Goal: Information Seeking & Learning: Learn about a topic

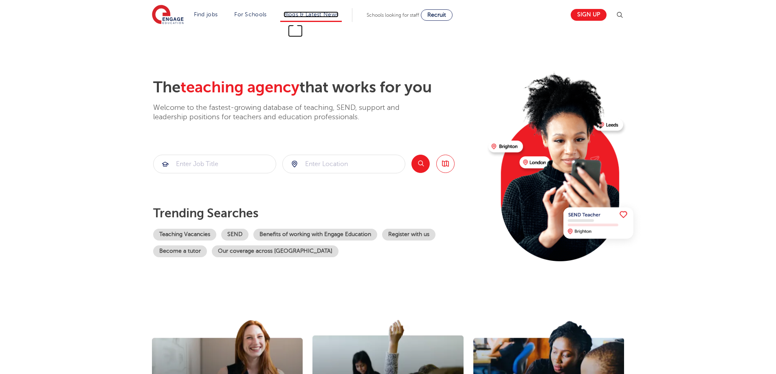
click at [327, 14] on link "Blogs & Latest News" at bounding box center [310, 14] width 55 height 6
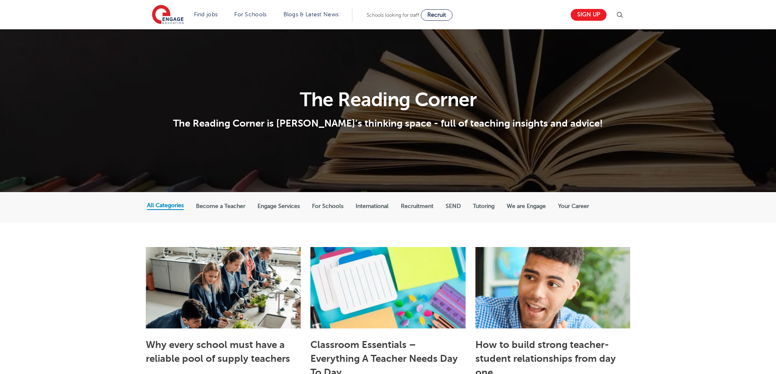
scroll to position [41, 0]
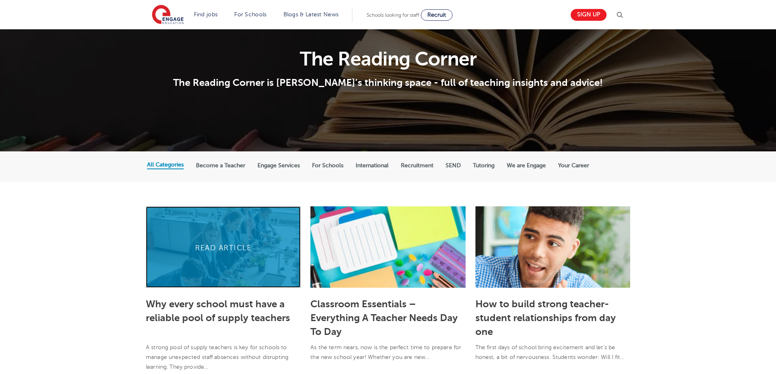
click at [208, 249] on link at bounding box center [223, 246] width 155 height 81
